Goal: Task Accomplishment & Management: Manage account settings

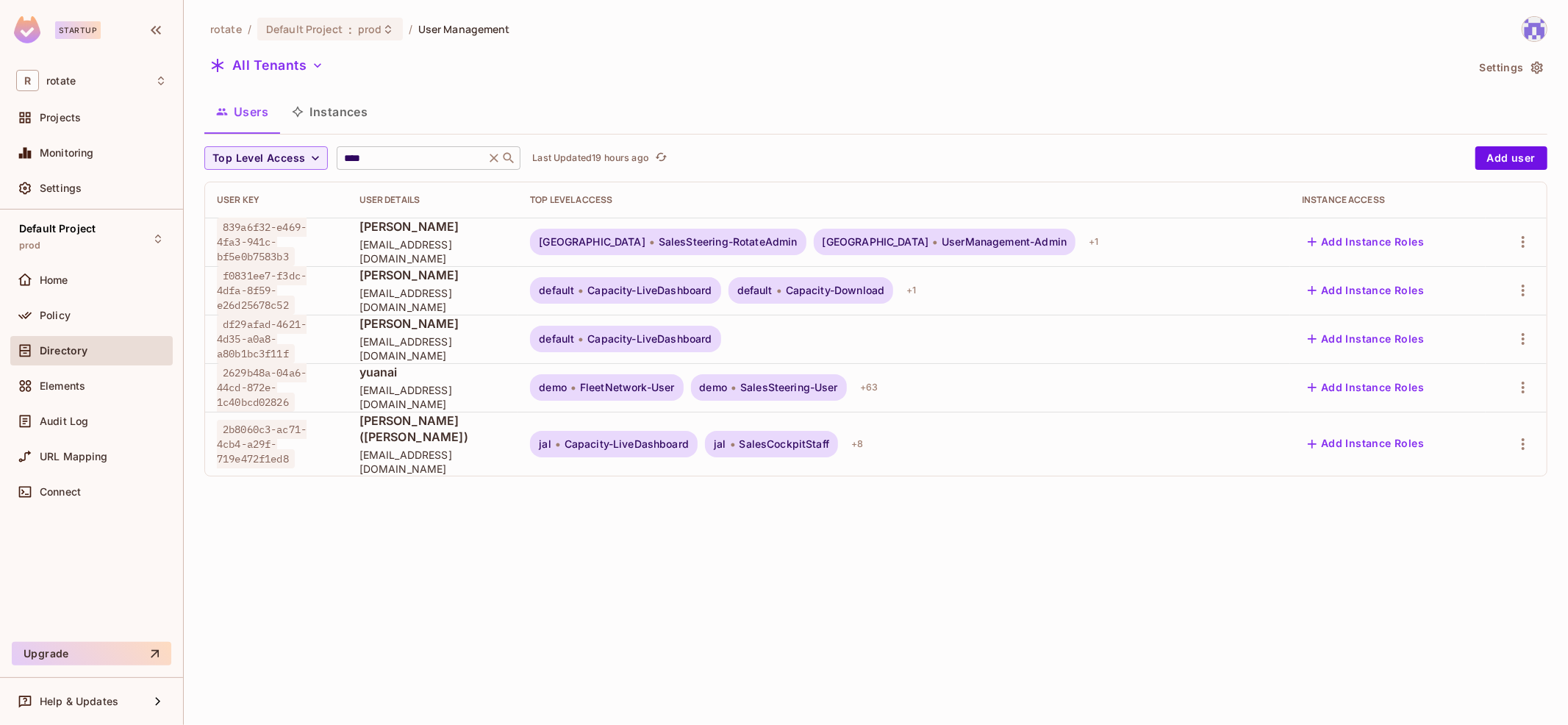
click at [397, 159] on input "****" at bounding box center [411, 158] width 140 height 15
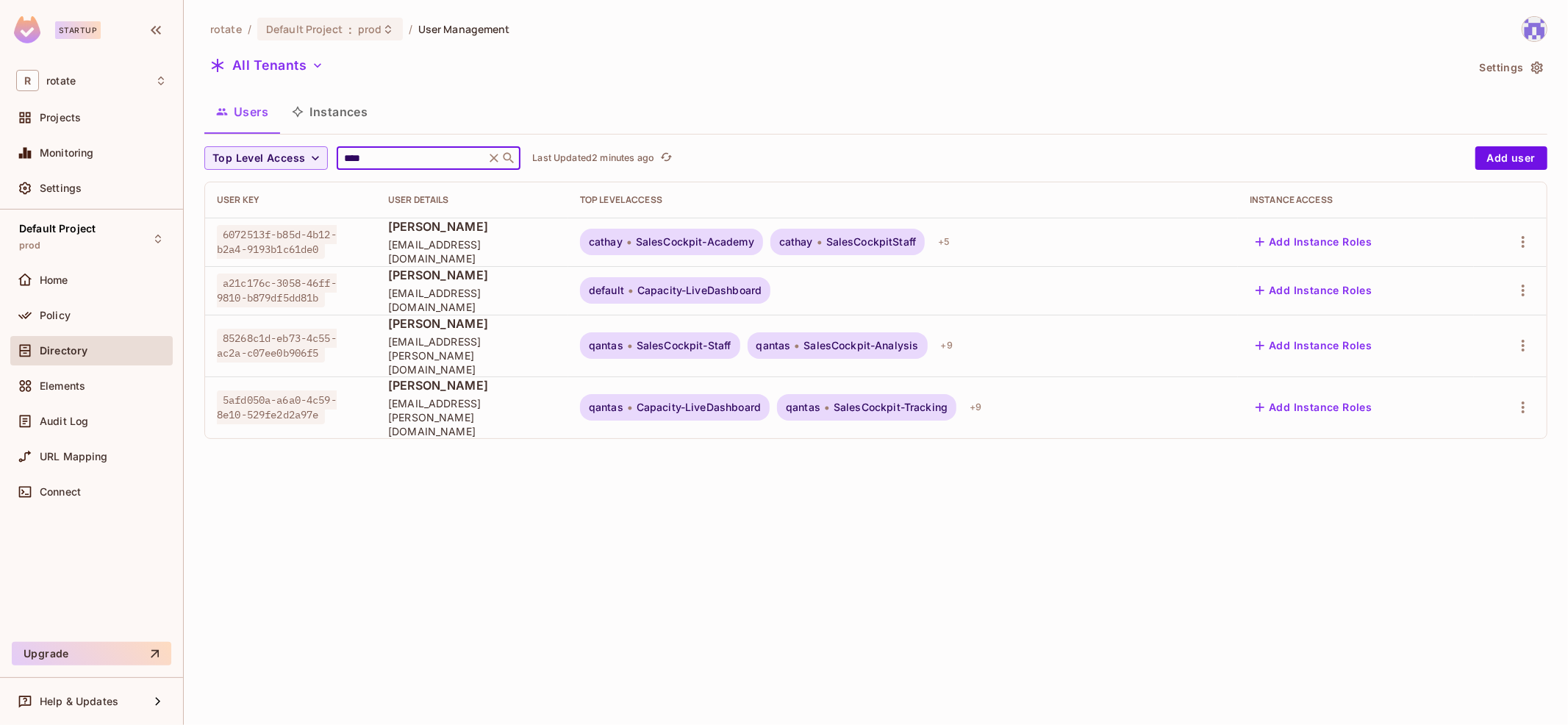
type input "****"
drag, startPoint x: 222, startPoint y: 332, endPoint x: 325, endPoint y: 346, distance: 103.9
click at [324, 346] on span "85268c1d-eb73-4c55-ac2a-c07ee0b906f5" at bounding box center [277, 345] width 120 height 34
copy span "85268c1d-eb73-4c55-ac2a-c07ee0b906f5"
drag, startPoint x: 223, startPoint y: 380, endPoint x: 321, endPoint y: 396, distance: 99.3
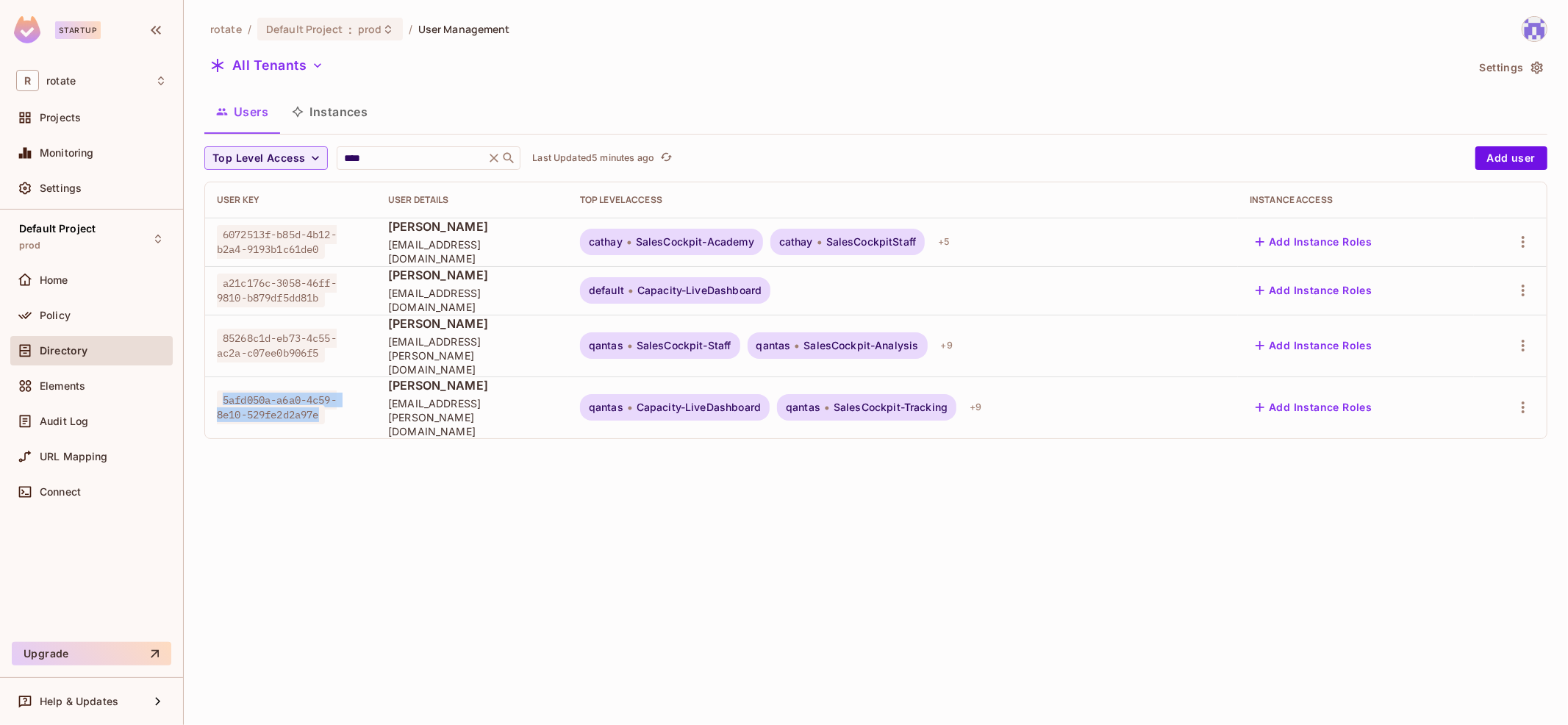
click at [321, 396] on span "5afd050a-a6a0-4c59-8e10-529fe2d2a97e" at bounding box center [277, 407] width 120 height 34
copy span "5afd050a-a6a0-4c59-8e10-529fe2d2a97e"
click at [1521, 398] on icon "button" at bounding box center [1522, 407] width 17 height 18
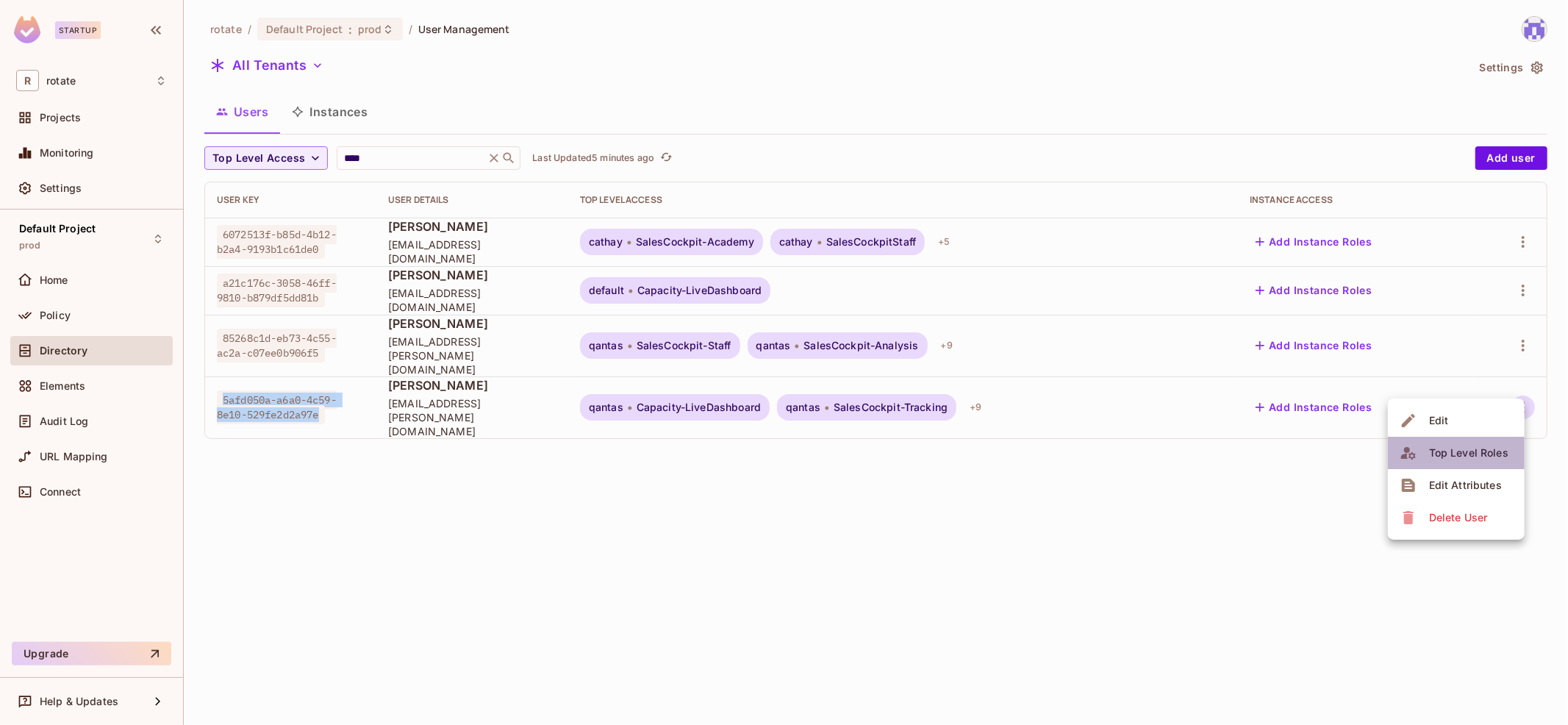
click at [1483, 447] on div "Top Level Roles" at bounding box center [1468, 453] width 79 height 15
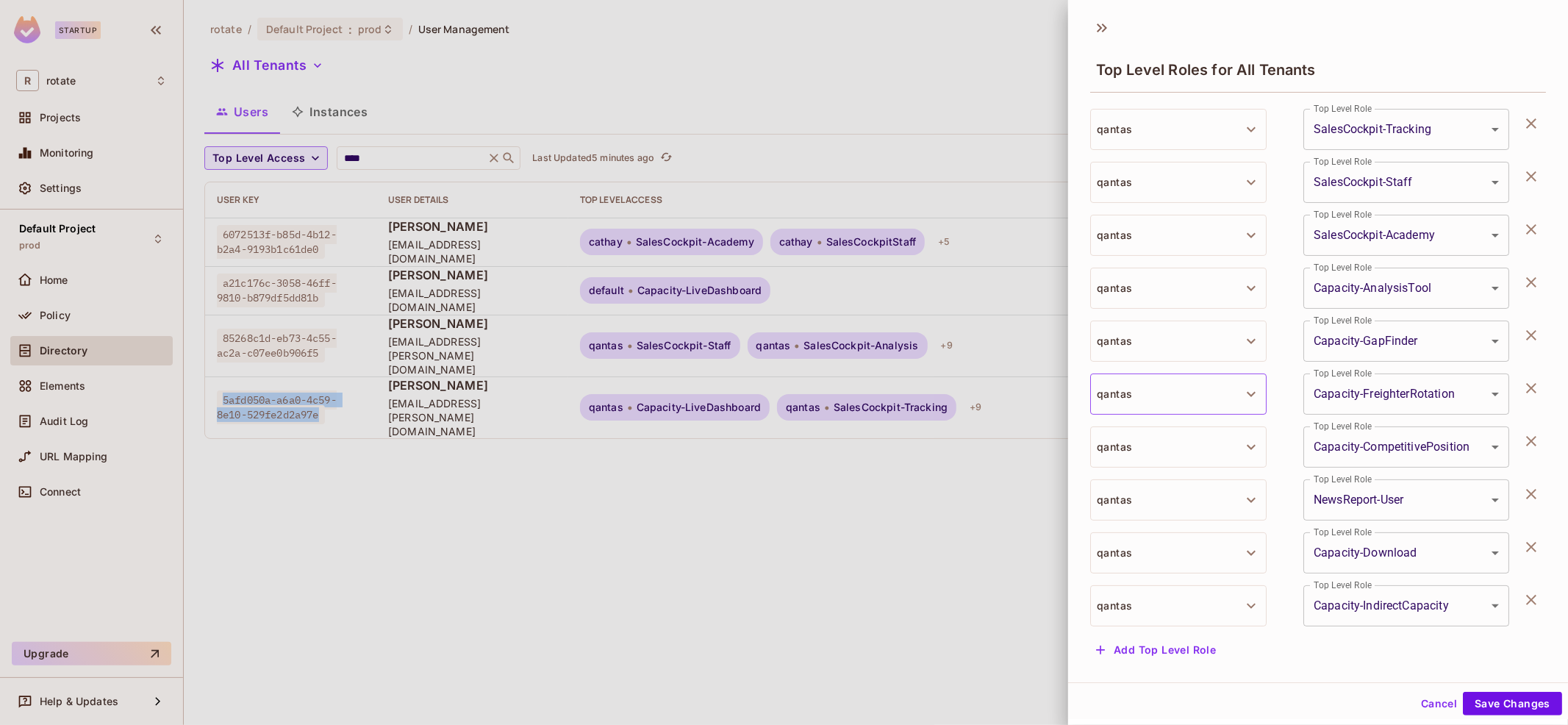
scroll to position [2, 0]
click at [896, 591] on div at bounding box center [784, 362] width 1568 height 725
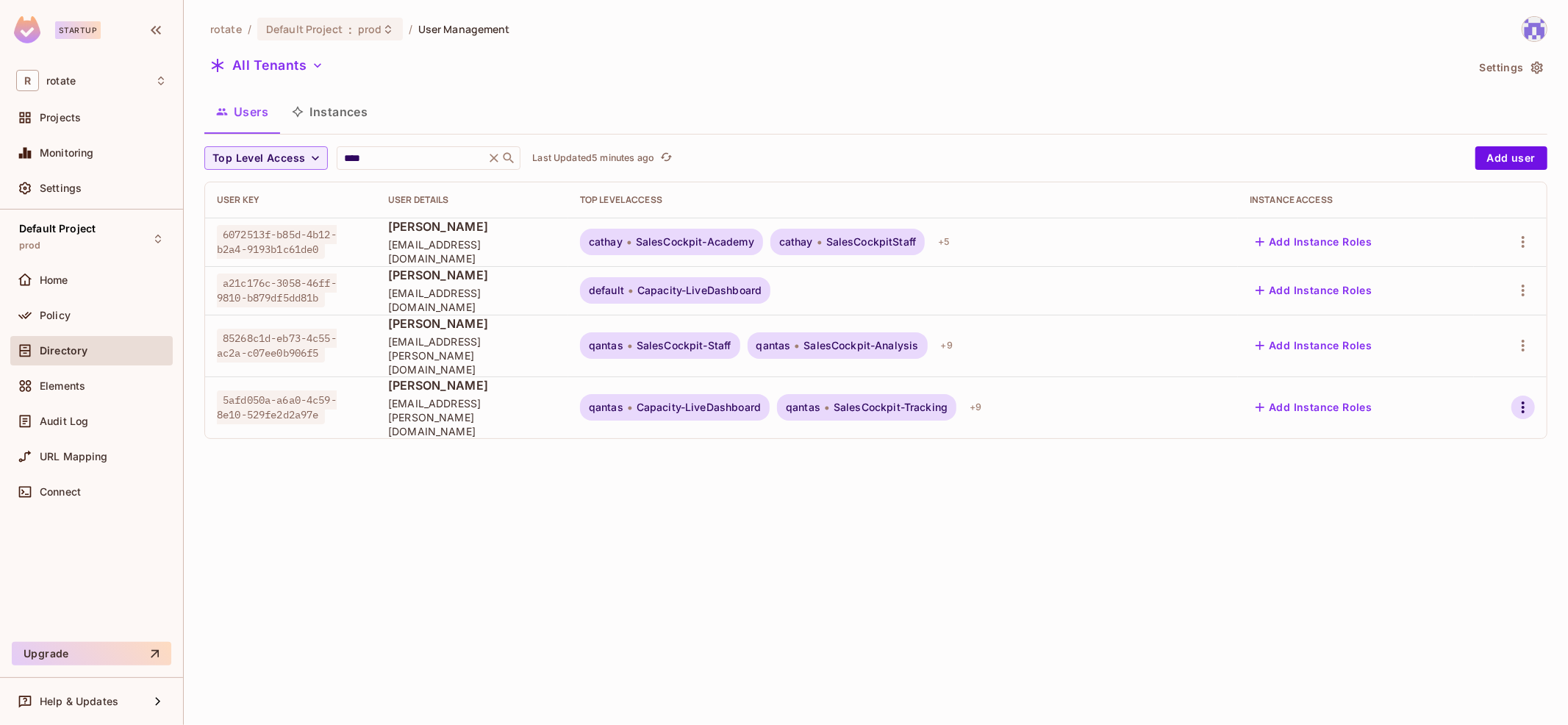
click at [1519, 398] on icon "button" at bounding box center [1522, 407] width 17 height 18
click at [1479, 484] on div "Edit Attributes" at bounding box center [1465, 485] width 72 height 15
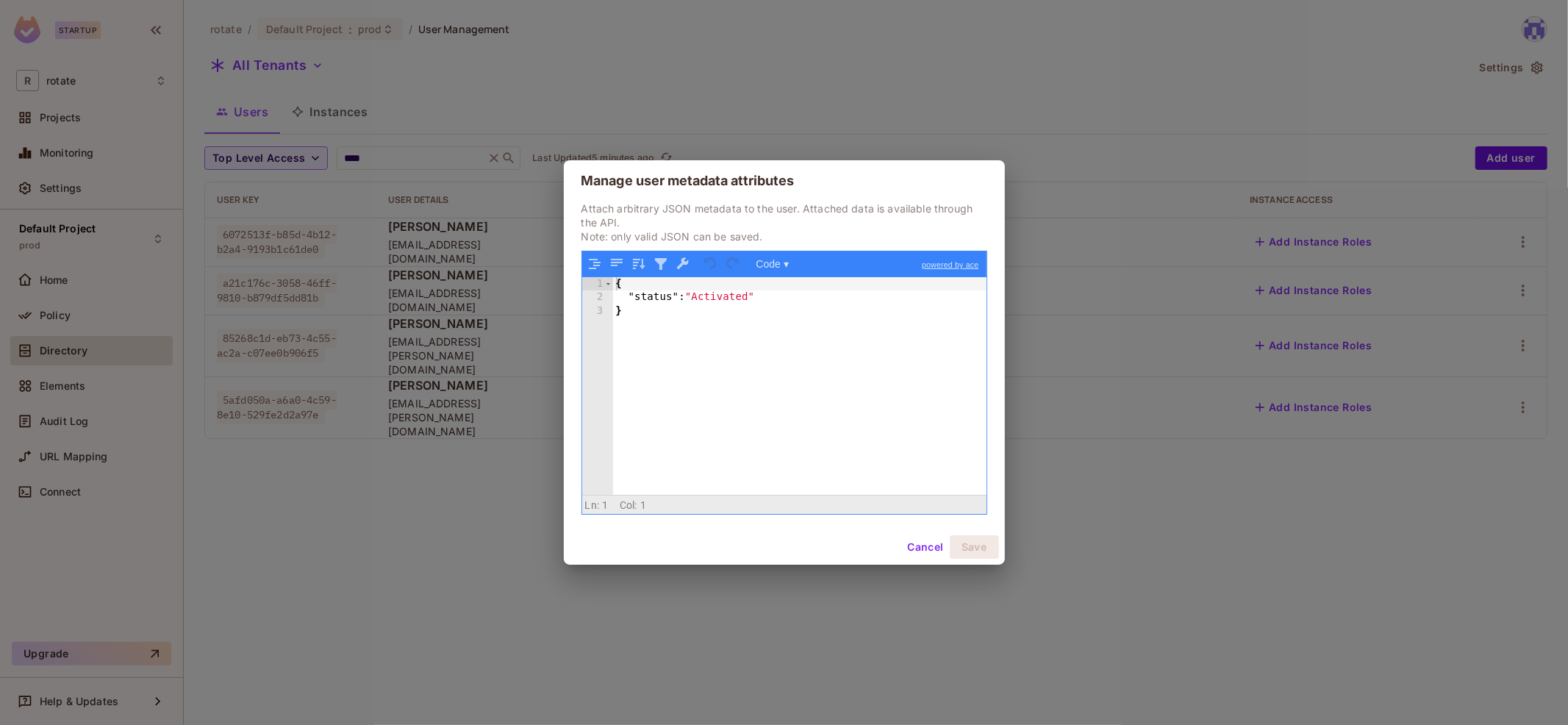
click at [1198, 479] on div "Manage user metadata attributes Attach arbitrary JSON metadata to the user. Att…" at bounding box center [784, 362] width 1568 height 725
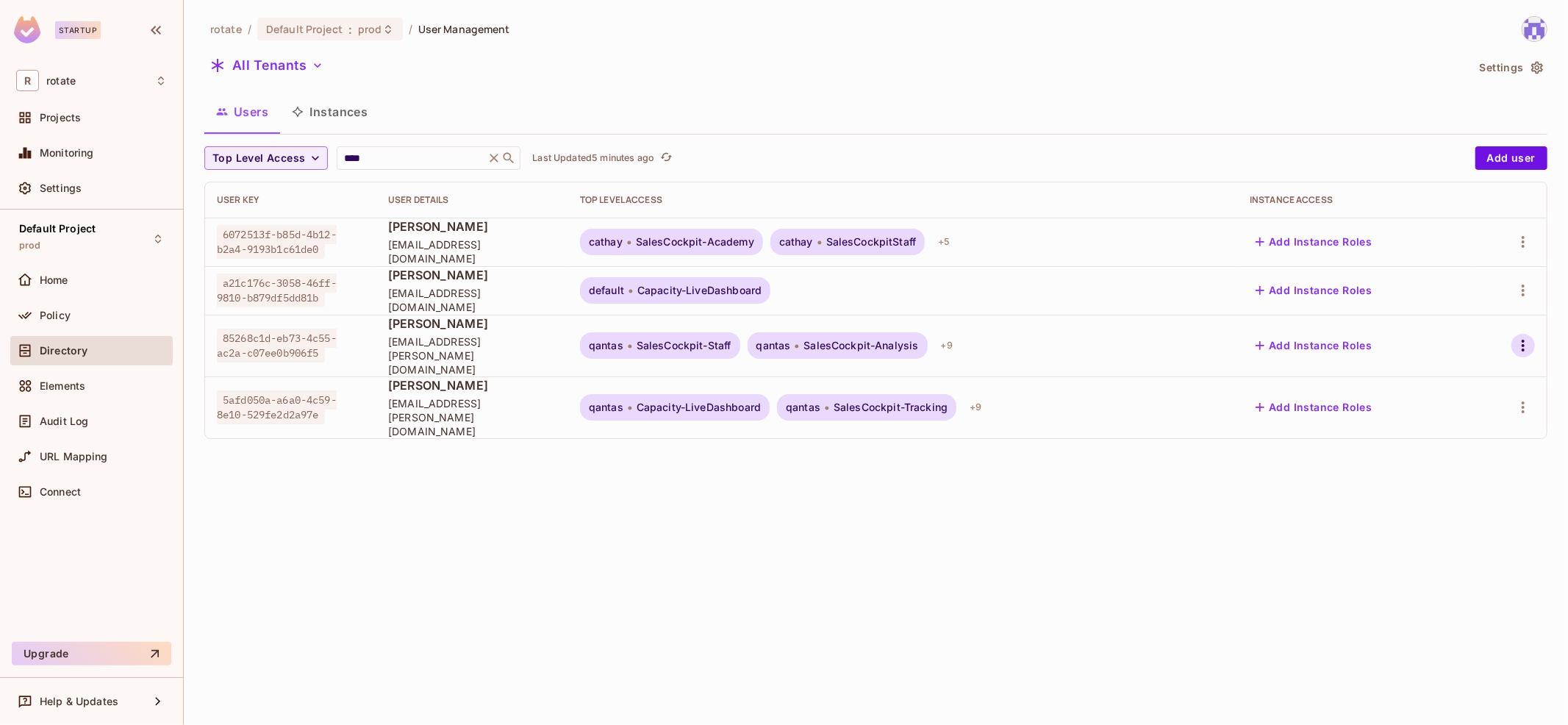
click at [1525, 337] on icon "button" at bounding box center [1522, 345] width 17 height 18
click at [1470, 429] on div "Edit Attributes" at bounding box center [1465, 437] width 72 height 15
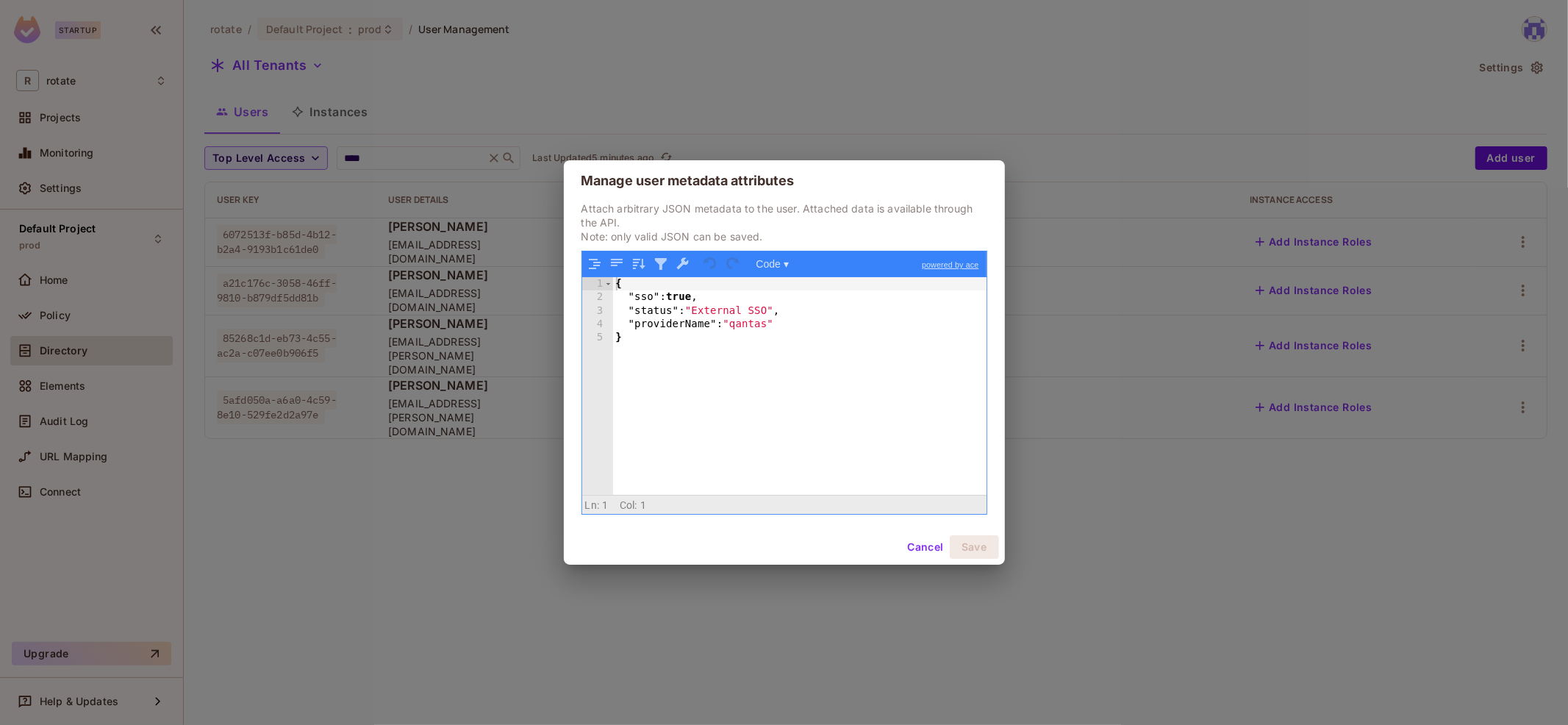
click at [1190, 484] on div "Manage user metadata attributes Attach arbitrary JSON metadata to the user. Att…" at bounding box center [784, 362] width 1568 height 725
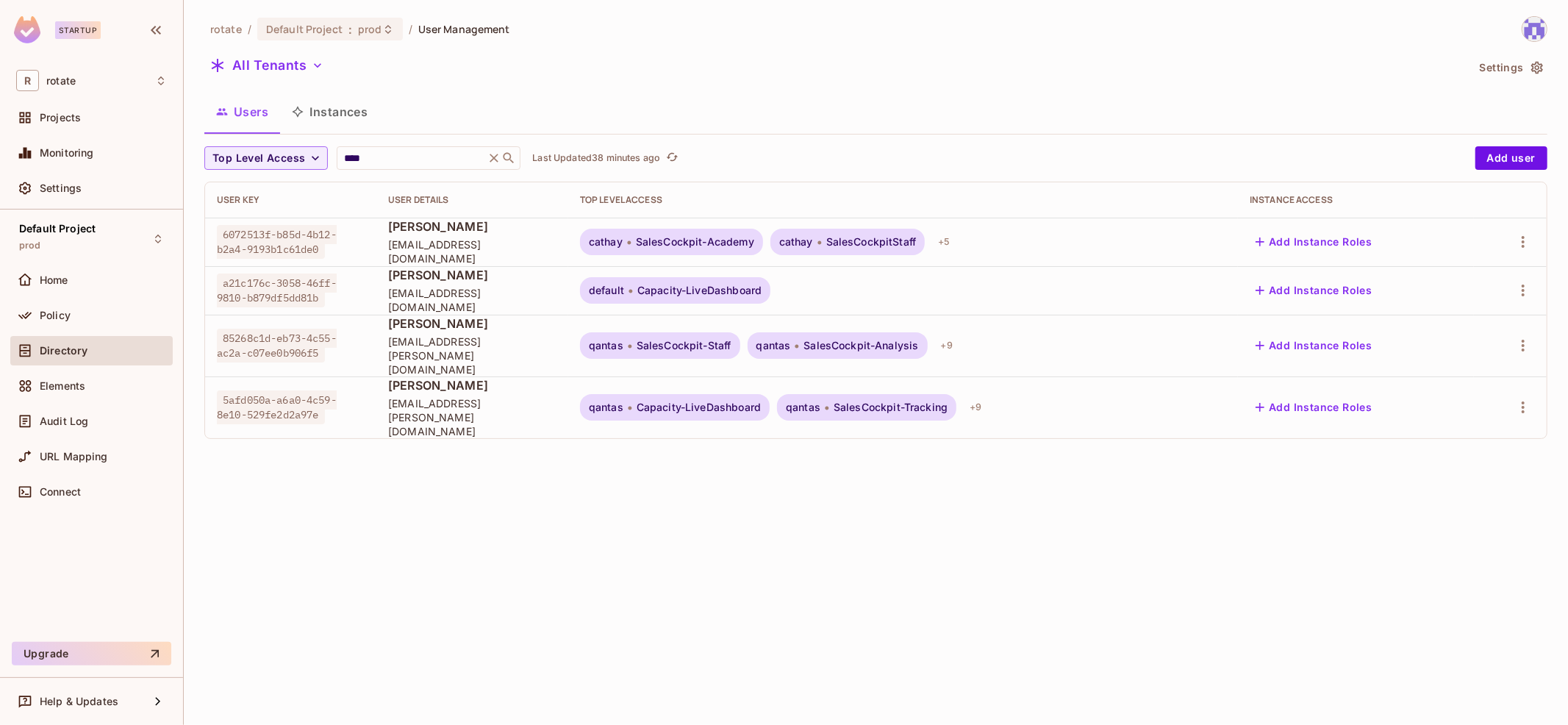
click at [604, 557] on div "rotate / Default Project : prod / User Management All Tenants Settings Users In…" at bounding box center [876, 362] width 1384 height 725
click at [1058, 82] on div "rotate / Default Project : prod / User Management All Tenants Settings Users In…" at bounding box center [876, 232] width 1343 height 434
